Goal: Download file/media

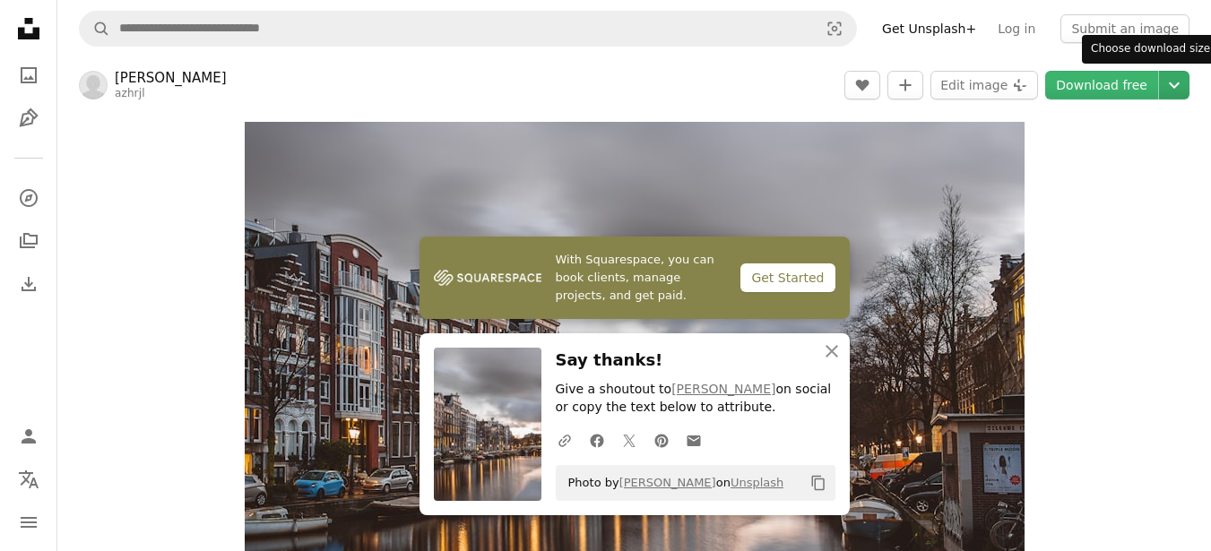
click at [1168, 84] on icon "Chevron down" at bounding box center [1173, 85] width 29 height 22
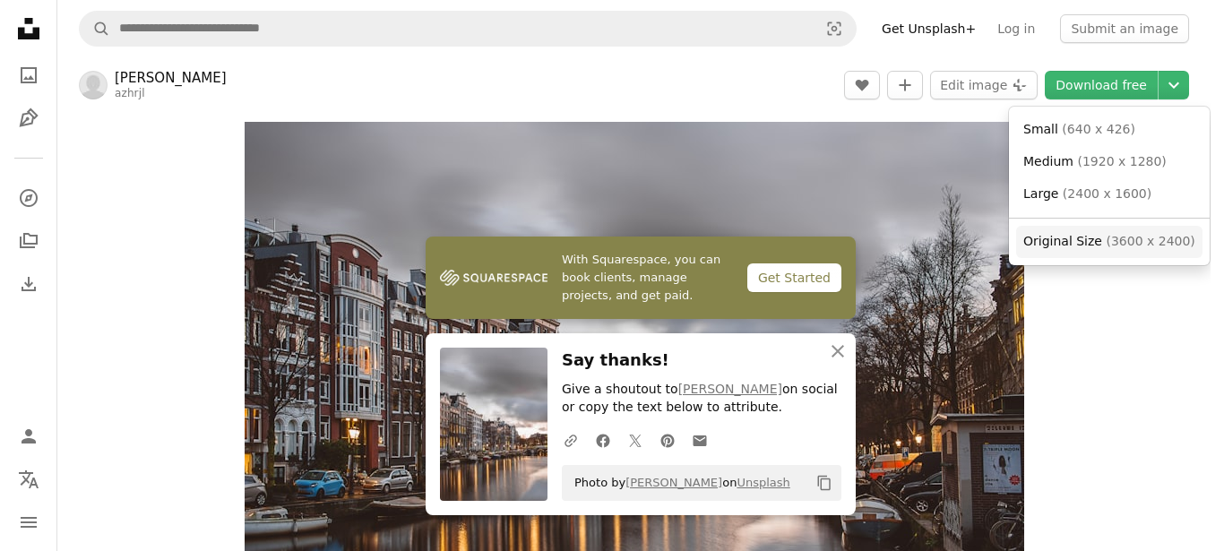
click at [1095, 242] on span "Original Size ( 3600 x 2400 )" at bounding box center [1109, 242] width 172 height 18
